Goal: Task Accomplishment & Management: Use online tool/utility

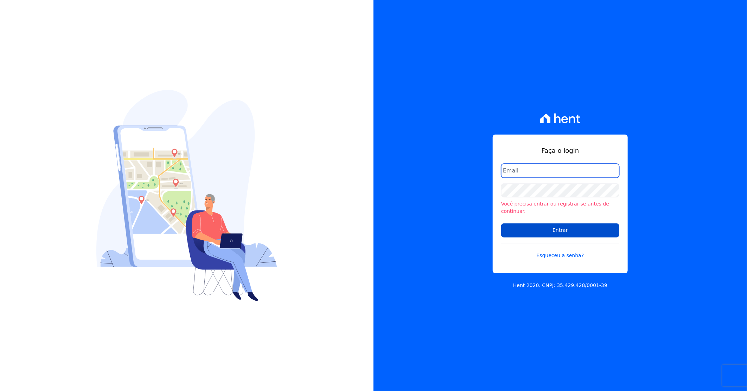
type input "[PERSON_NAME][EMAIL_ADDRESS][DOMAIN_NAME]"
click at [571, 225] on input "Entrar" at bounding box center [560, 231] width 118 height 14
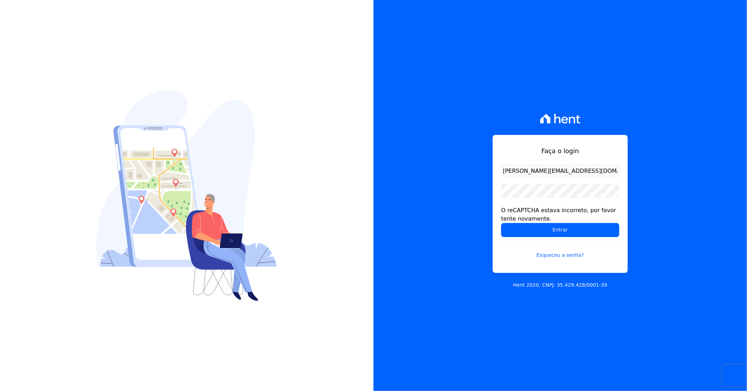
click at [557, 238] on form "darla@celinaguimaraes.com.br O reCAPTCHA estava incorreto, por favor tente nova…" at bounding box center [560, 215] width 118 height 103
click at [558, 235] on input "Entrar" at bounding box center [560, 230] width 118 height 14
click at [562, 229] on input "Entrar" at bounding box center [560, 230] width 118 height 14
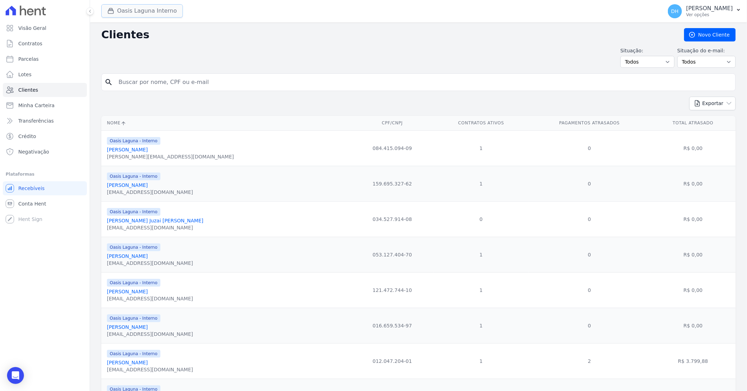
click at [141, 9] on button "Oasis Laguna Interno" at bounding box center [142, 10] width 82 height 13
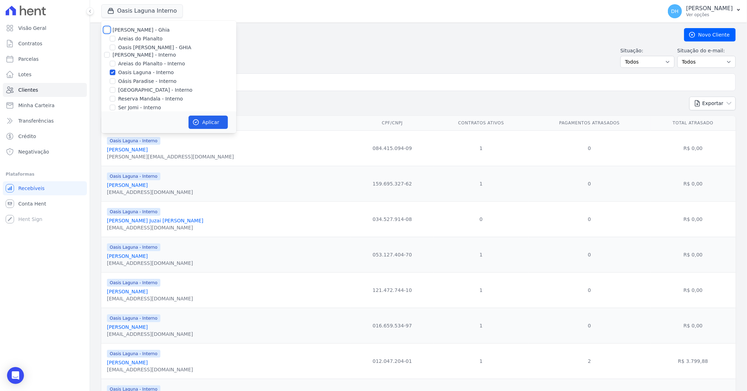
click at [108, 30] on input "[PERSON_NAME] - Ghia" at bounding box center [107, 30] width 6 height 6
checkbox input "true"
click at [106, 57] on input "Celina Guimaraes - Interno" at bounding box center [107, 55] width 6 height 6
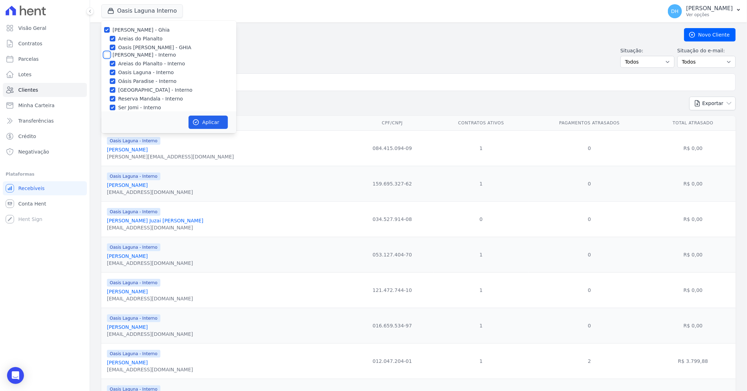
checkbox input "true"
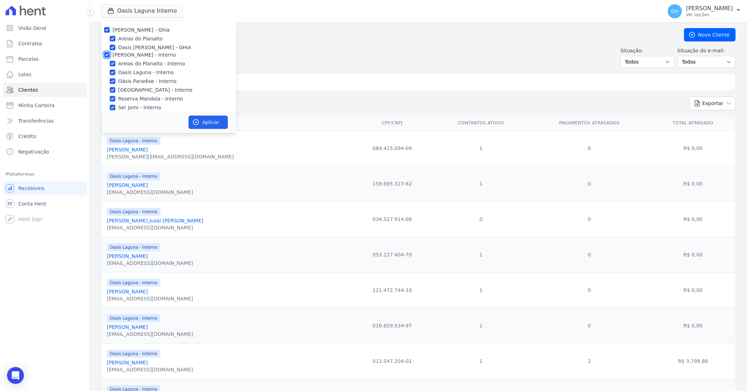
checkbox input "true"
click at [104, 36] on input "Celina Guimarães - GRIÑO" at bounding box center [107, 37] width 6 height 6
checkbox input "true"
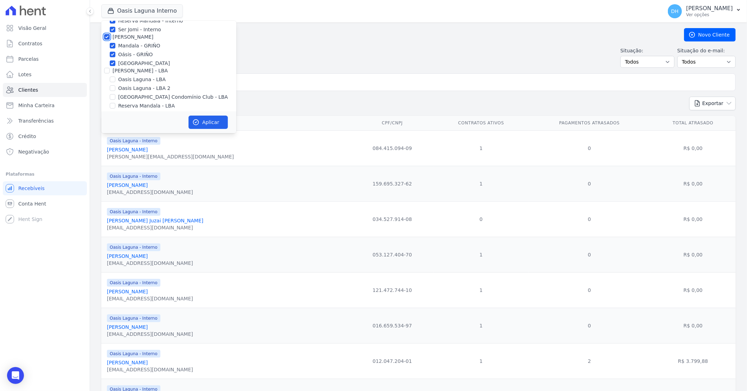
checkbox input "true"
click at [108, 72] on input "Celina Guimaraes - LBA" at bounding box center [107, 71] width 6 height 6
checkbox input "true"
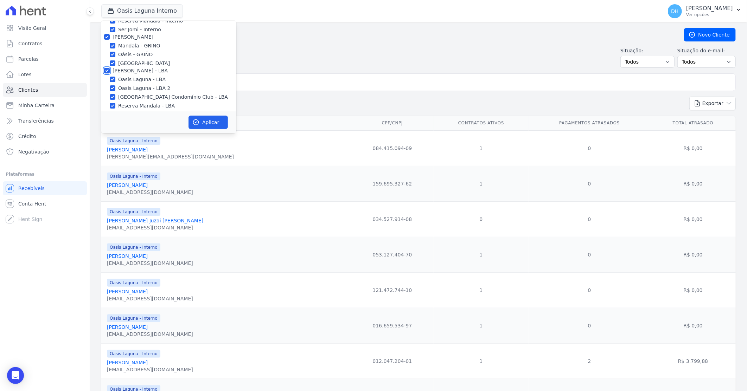
checkbox input "true"
click at [219, 124] on button "Aplicar" at bounding box center [207, 122] width 39 height 13
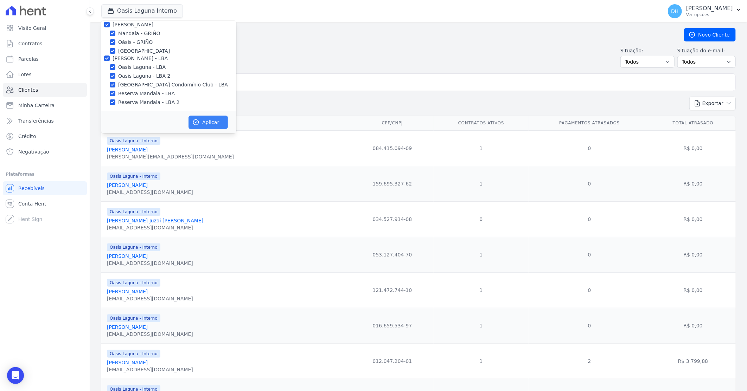
scroll to position [89, 0]
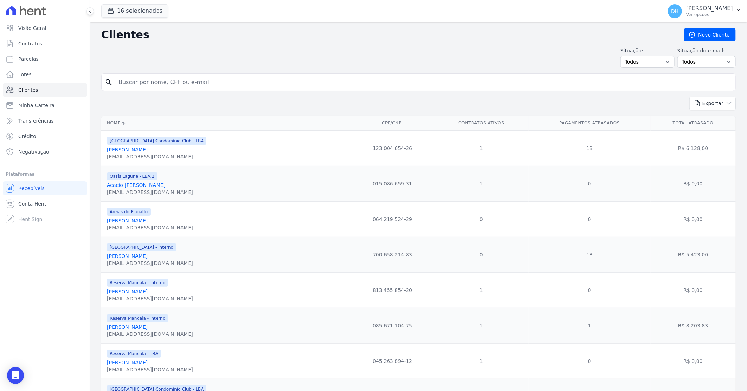
click at [201, 80] on input "search" at bounding box center [423, 82] width 618 height 14
type input "suenia"
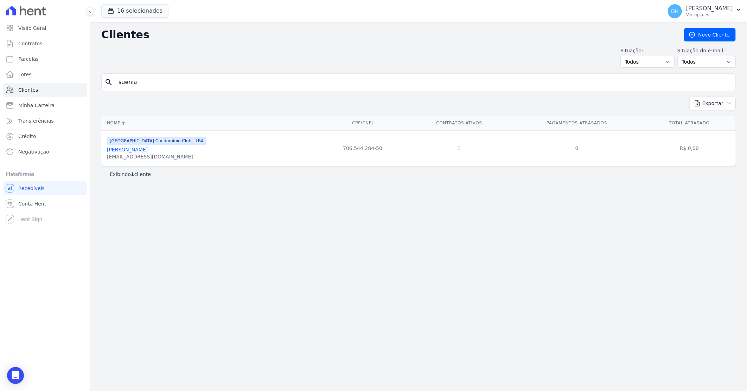
click at [121, 155] on div "Suenia18sousa@gmail.com" at bounding box center [157, 156] width 100 height 7
click at [124, 152] on link "Suênia Souza Silva" at bounding box center [127, 150] width 41 height 6
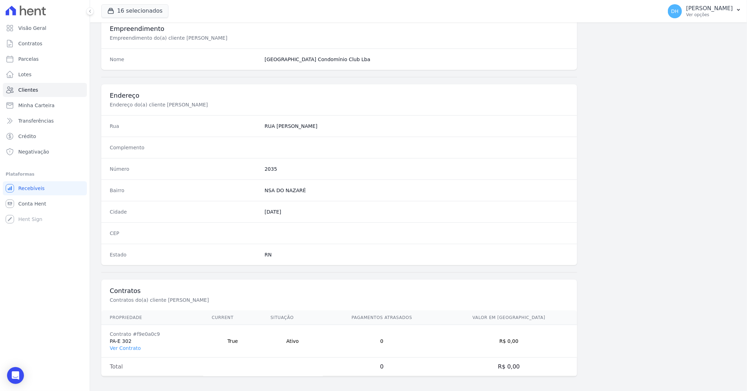
scroll to position [268, 0]
click at [124, 346] on link "Ver Contrato" at bounding box center [125, 346] width 31 height 6
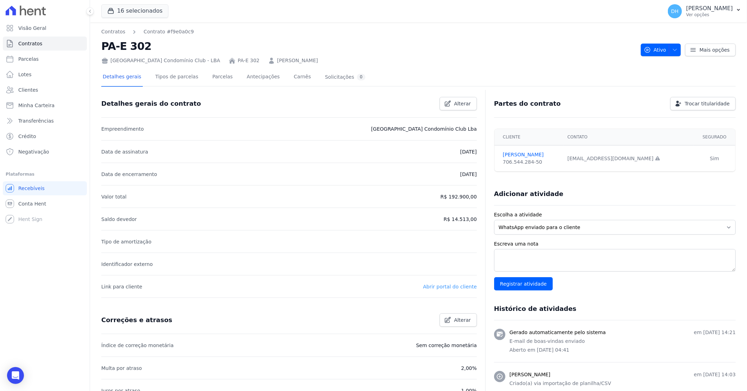
click at [442, 286] on link "Abrir portal do cliente" at bounding box center [450, 287] width 54 height 6
click at [217, 77] on link "Parcelas" at bounding box center [222, 77] width 23 height 19
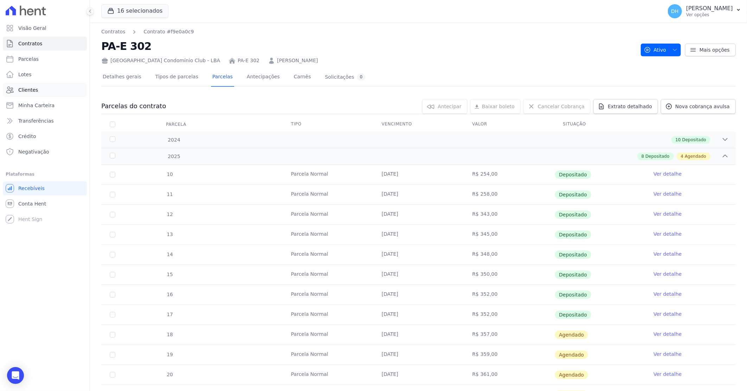
click at [60, 92] on link "Clientes" at bounding box center [45, 90] width 84 height 14
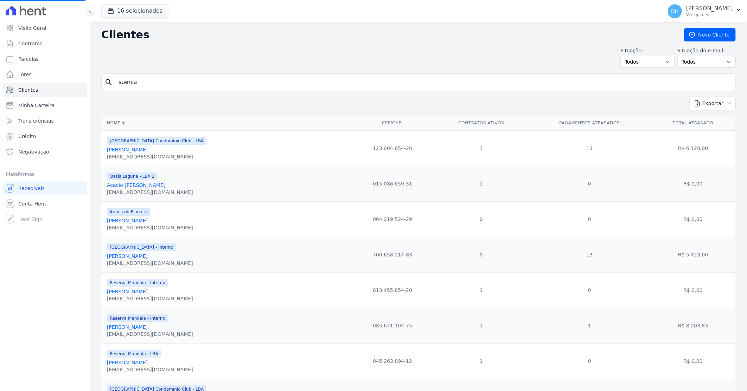
drag, startPoint x: 139, startPoint y: 82, endPoint x: 111, endPoint y: 83, distance: 28.1
click at [111, 83] on div "search suenia" at bounding box center [418, 82] width 634 height 18
type input "reg"
click at [123, 82] on input "search" at bounding box center [423, 82] width 618 height 14
type input "regina"
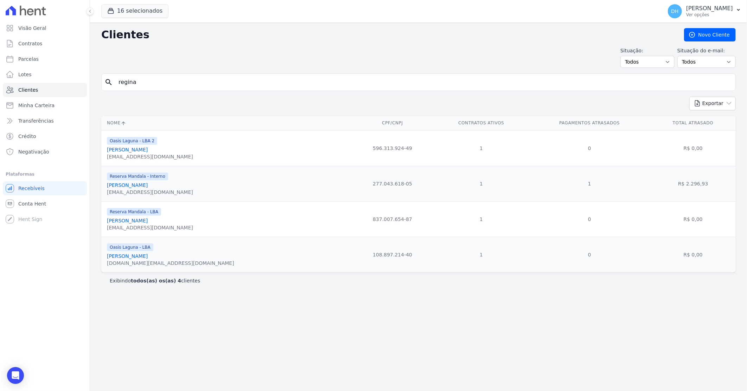
click at [132, 186] on link "Regina Kubota" at bounding box center [127, 185] width 41 height 6
